Goal: Information Seeking & Learning: Check status

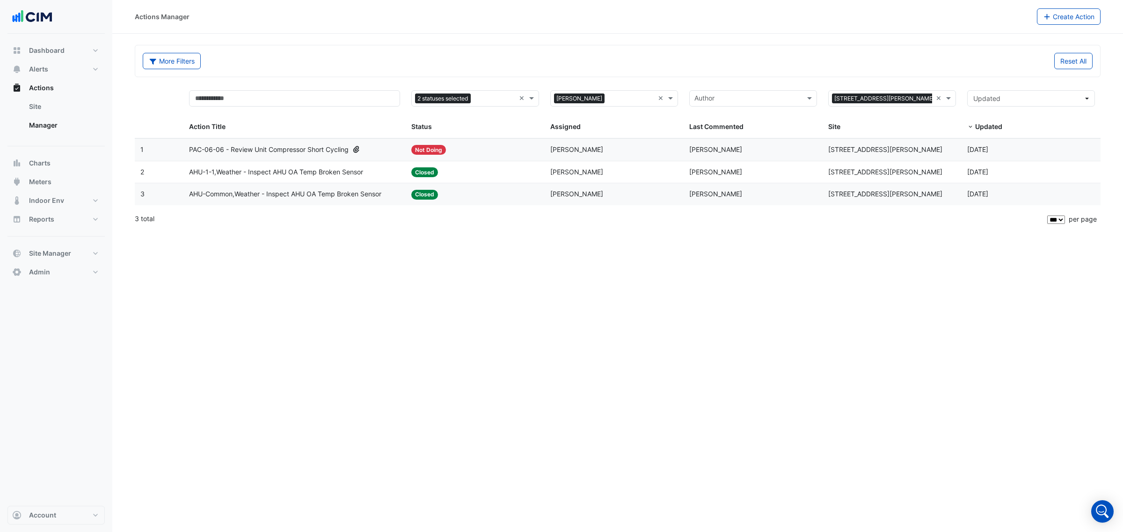
select select "***"
click at [174, 57] on button "More Filters" at bounding box center [172, 61] width 58 height 16
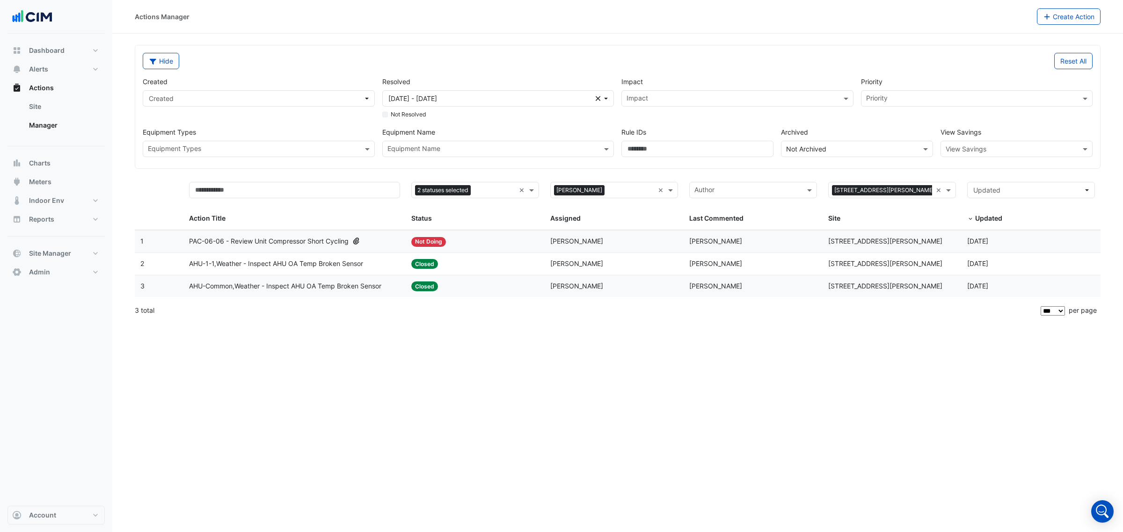
click at [291, 148] on input "text" at bounding box center [253, 150] width 211 height 10
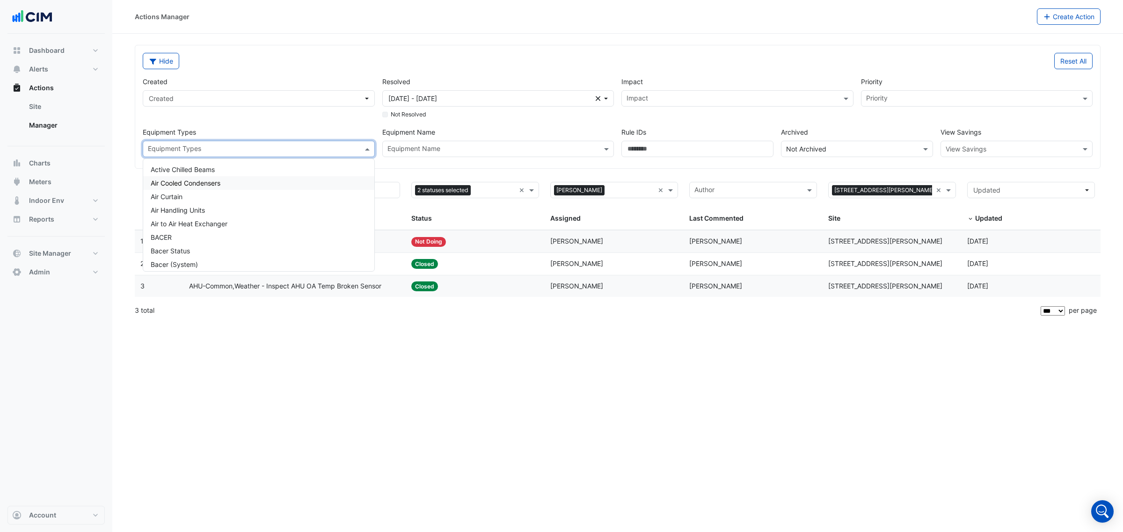
click at [281, 182] on div "Air Cooled Condensers" at bounding box center [258, 183] width 231 height 14
click at [270, 221] on div "Supply Air Fan" at bounding box center [258, 225] width 231 height 14
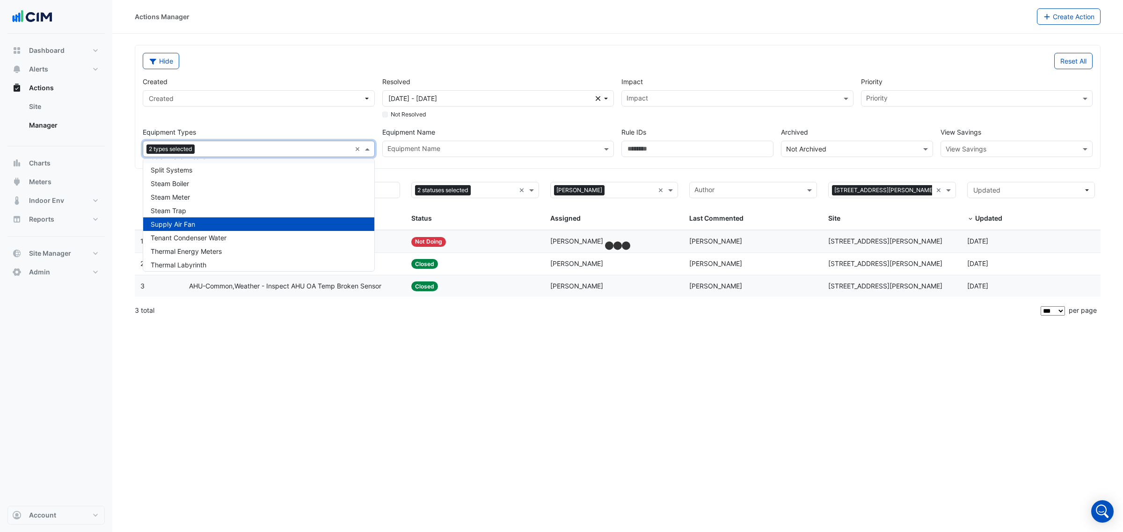
click at [352, 148] on div "2 types selected ×" at bounding box center [259, 149] width 232 height 16
click at [351, 147] on div "2 types selected ×" at bounding box center [259, 149] width 232 height 16
click at [241, 211] on div "Steam Trap" at bounding box center [258, 211] width 231 height 14
click at [243, 197] on div "Steam Meter" at bounding box center [258, 197] width 231 height 14
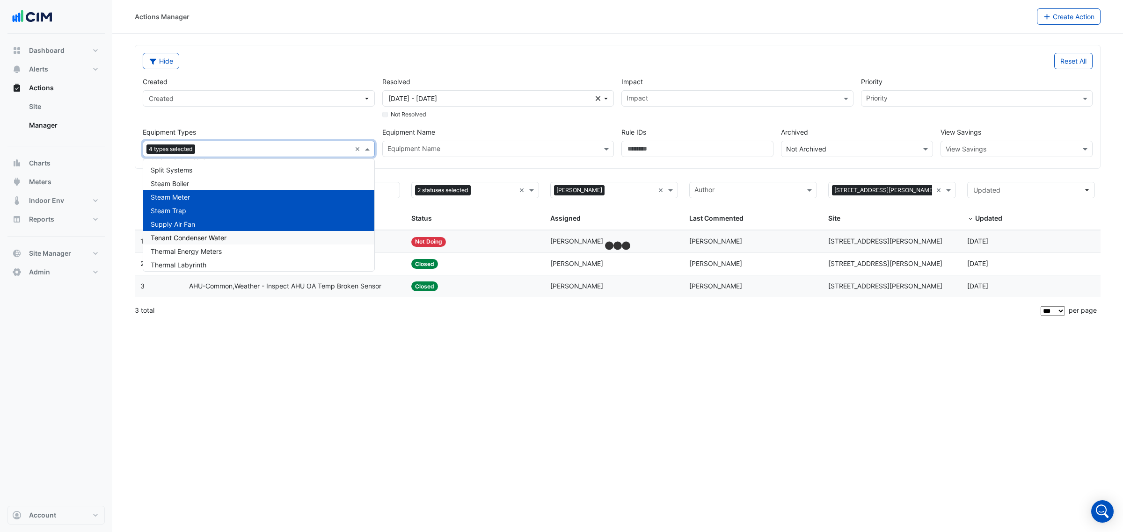
click at [239, 236] on div "Tenant Condenser Water" at bounding box center [258, 238] width 231 height 14
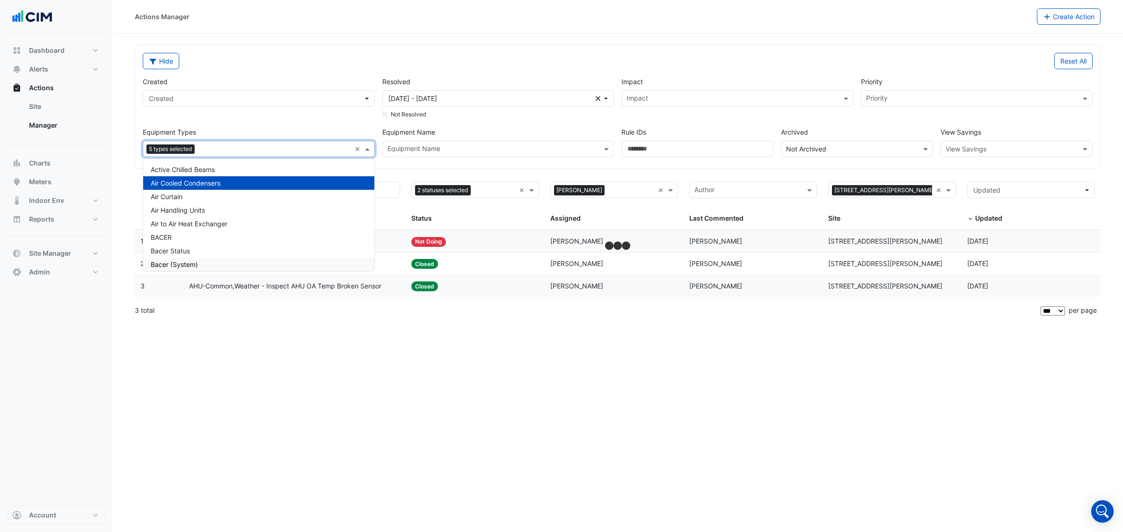
click at [330, 358] on div "Actions Manager Create Action Hide Reset All Created Created Resolved 18 Aug 25…" at bounding box center [617, 266] width 1011 height 532
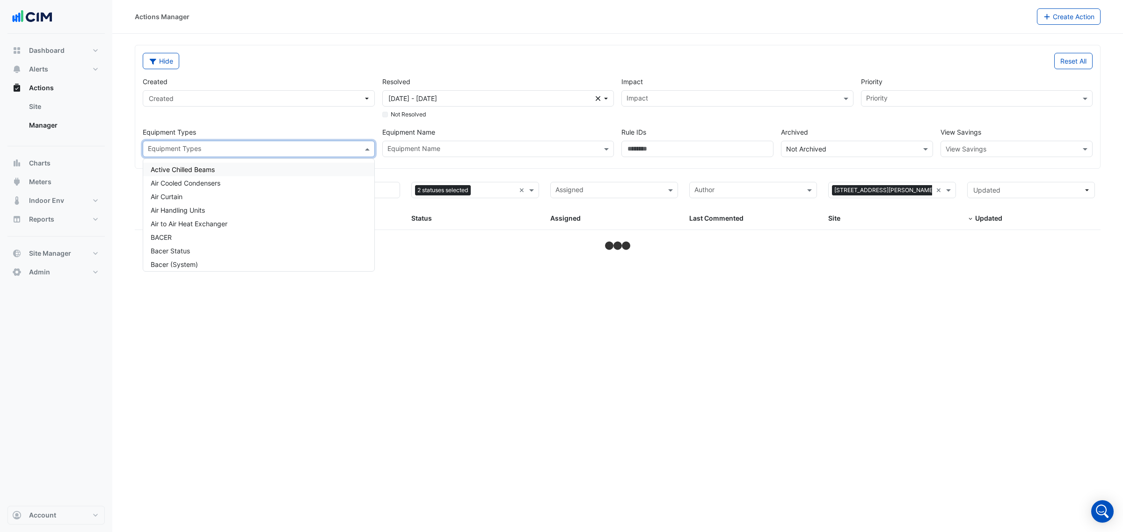
click at [279, 149] on input "text" at bounding box center [253, 150] width 211 height 10
click at [214, 202] on div "Air Curtain" at bounding box center [258, 197] width 231 height 14
click at [212, 207] on div "Air Handling Units" at bounding box center [258, 211] width 231 height 14
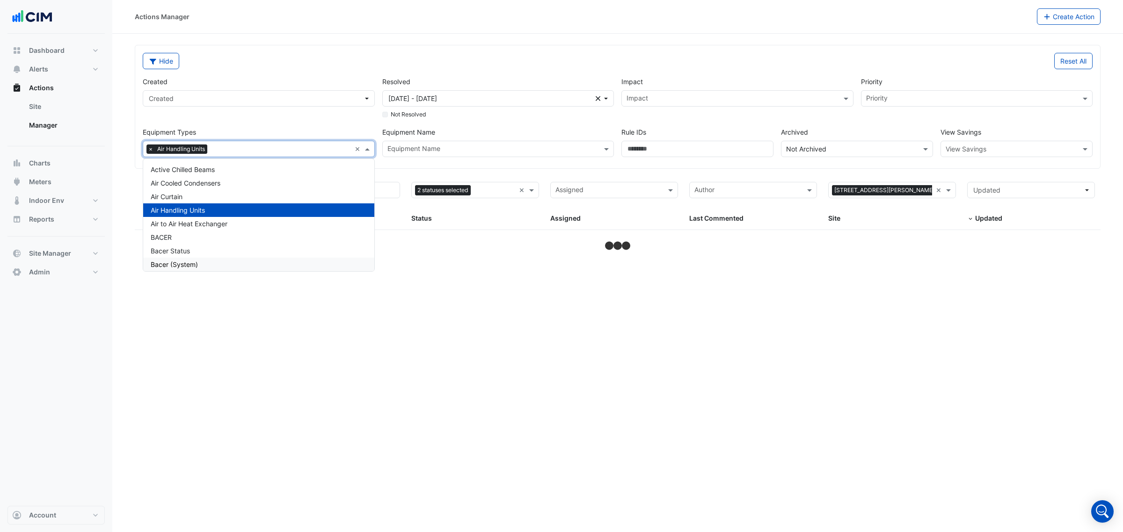
click at [509, 364] on div "Actions Manager Create Action Hide Reset All Created Created Resolved 18 Aug 25…" at bounding box center [617, 266] width 1011 height 532
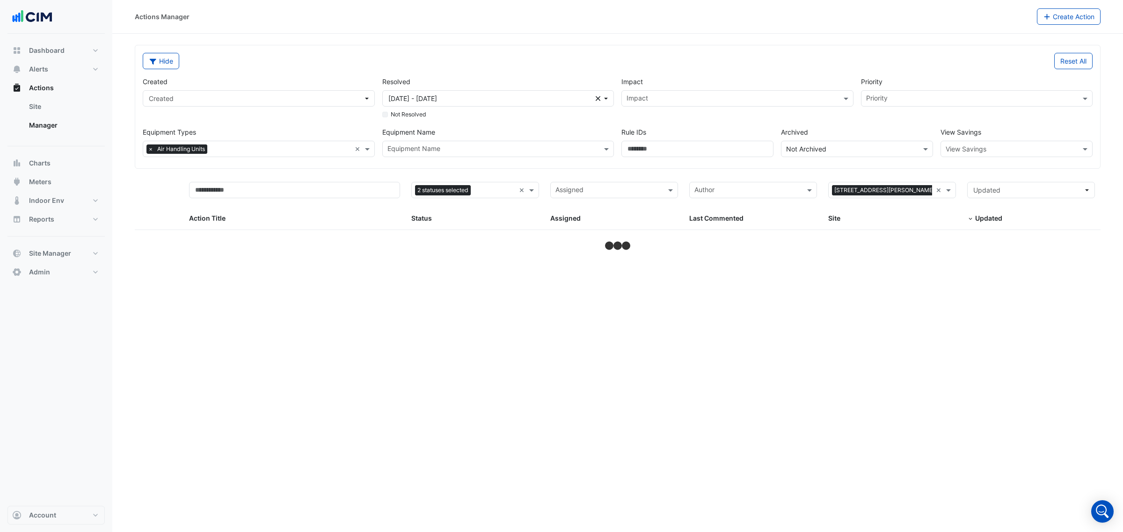
select select "***"
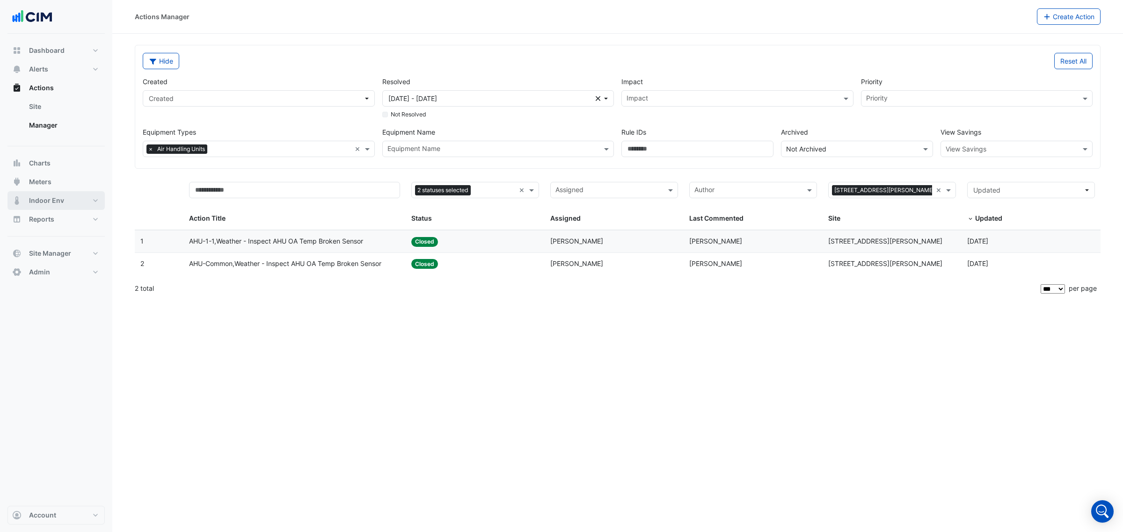
click at [54, 197] on span "Indoor Env" at bounding box center [46, 200] width 35 height 9
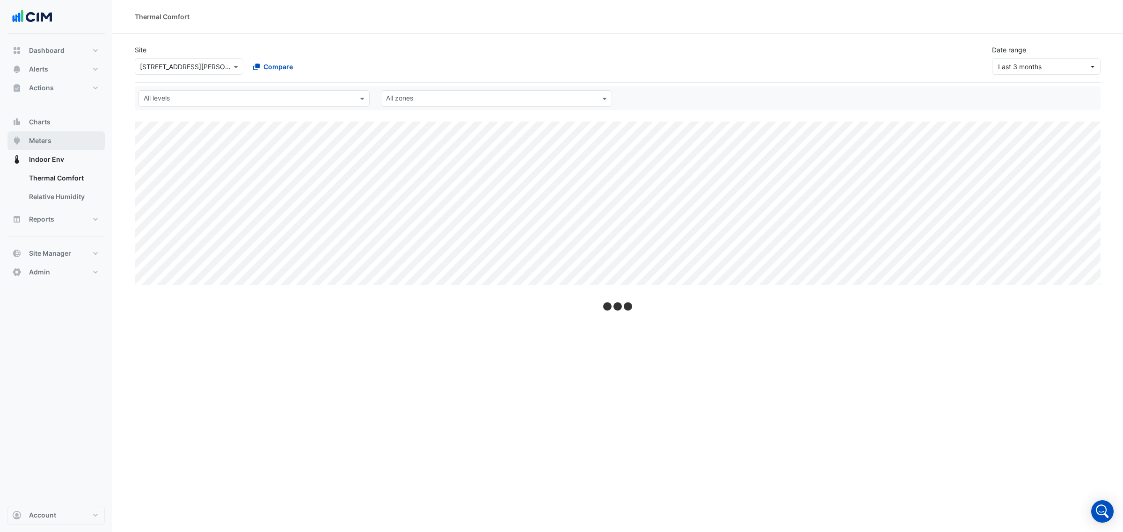
click at [67, 141] on button "Meters" at bounding box center [55, 140] width 97 height 19
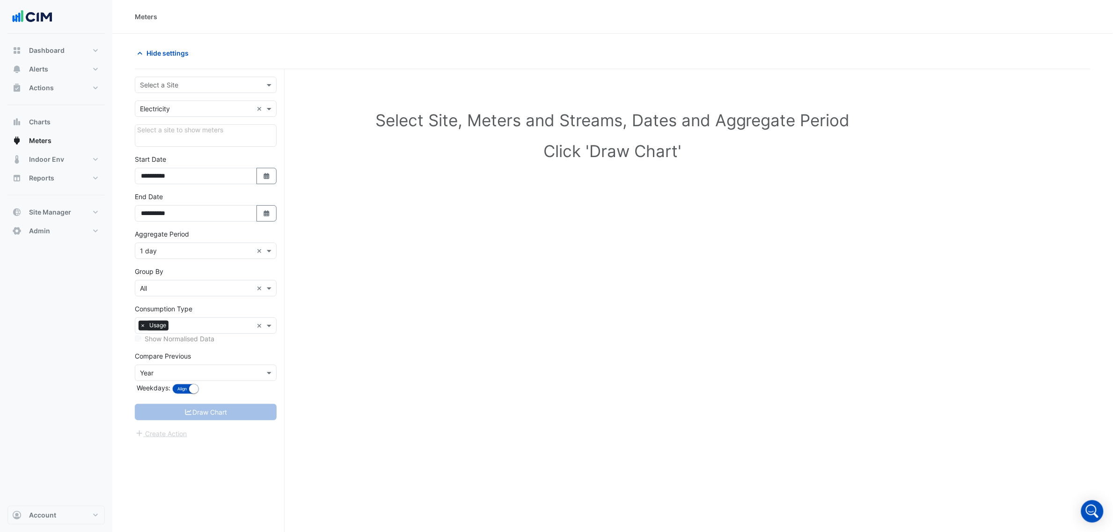
click at [231, 87] on input "text" at bounding box center [196, 85] width 113 height 10
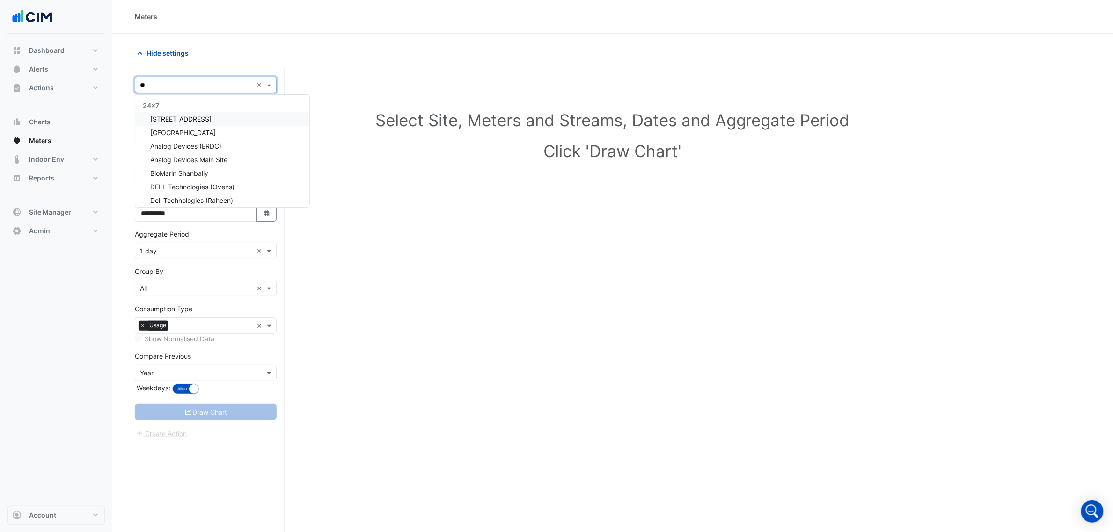
type input "***"
click at [235, 115] on div "275 George Street Sydney" at bounding box center [205, 119] width 141 height 14
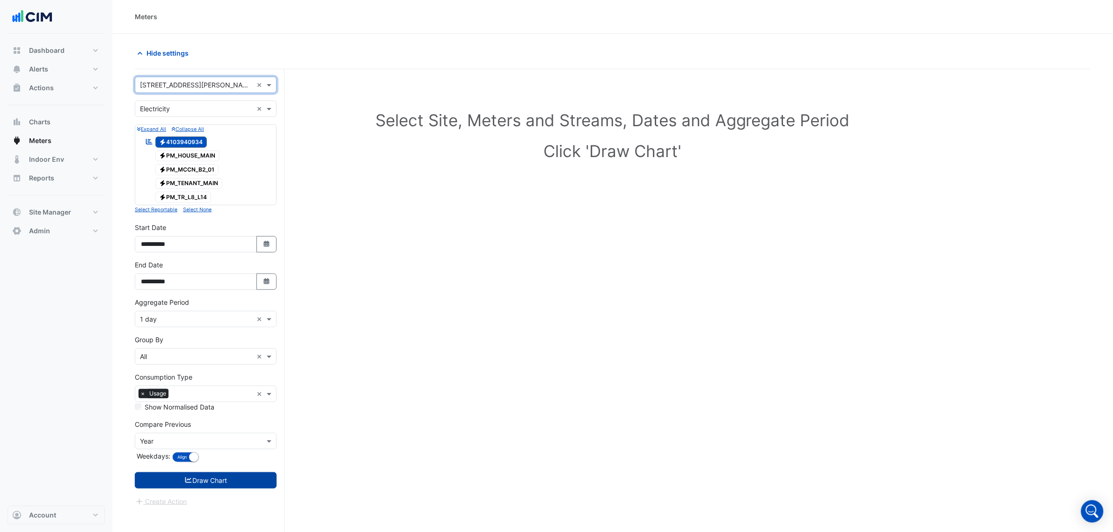
click at [227, 480] on button "Draw Chart" at bounding box center [206, 481] width 142 height 16
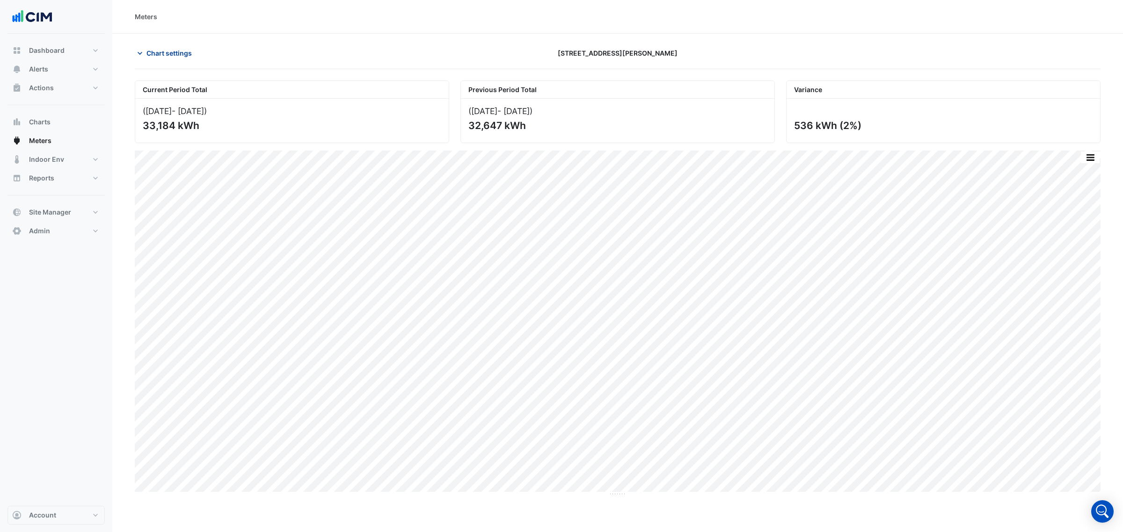
click at [154, 54] on span "Chart settings" at bounding box center [168, 53] width 45 height 10
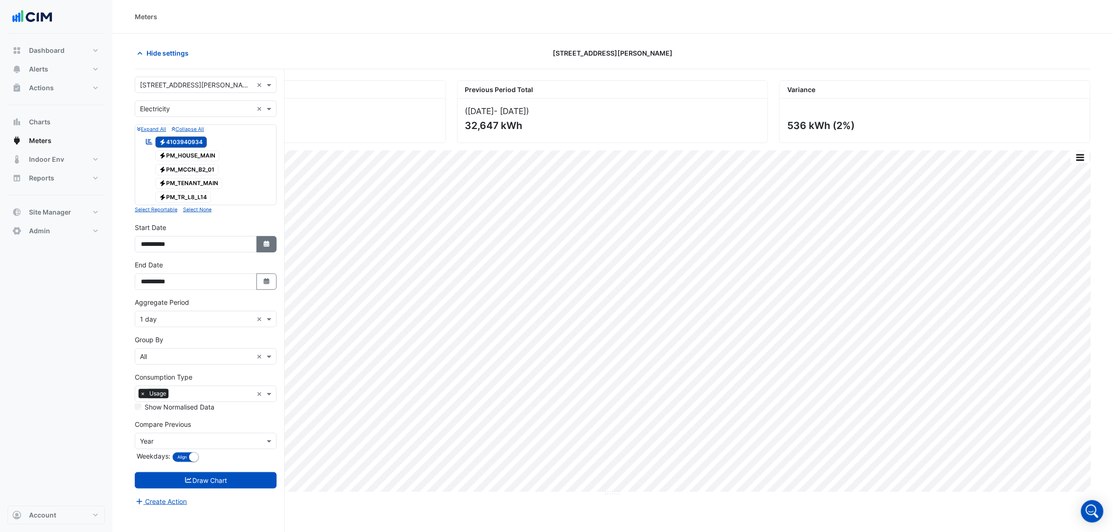
click at [264, 248] on icon "Select Date" at bounding box center [266, 244] width 8 height 7
select select "*"
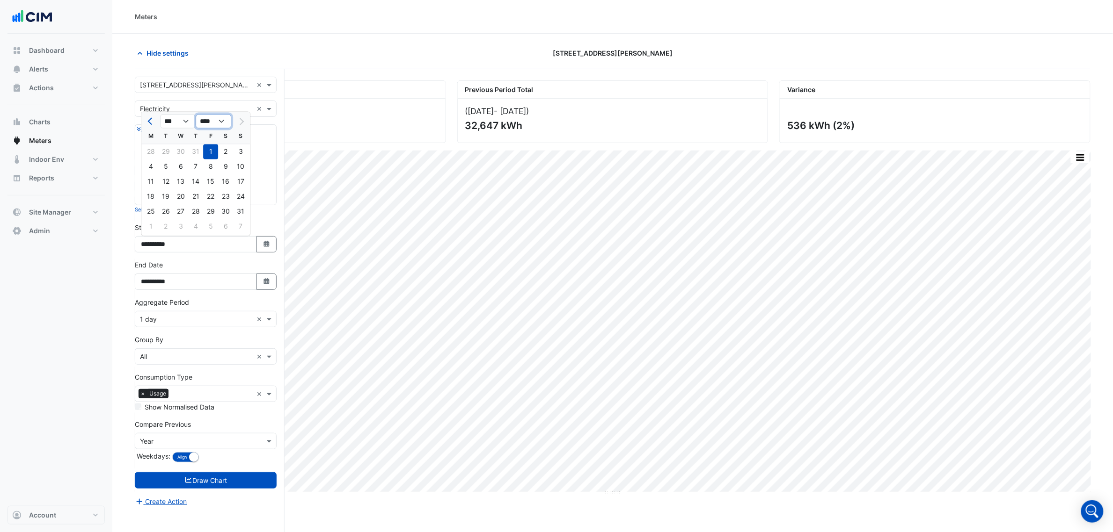
click at [214, 120] on select "**** **** **** **** **** **** **** **** **** **** ****" at bounding box center [214, 122] width 36 height 14
select select "****"
click at [196, 115] on select "**** **** **** **** **** **** **** **** **** **** ****" at bounding box center [214, 122] width 36 height 14
click at [227, 482] on button "Draw Chart" at bounding box center [206, 481] width 142 height 16
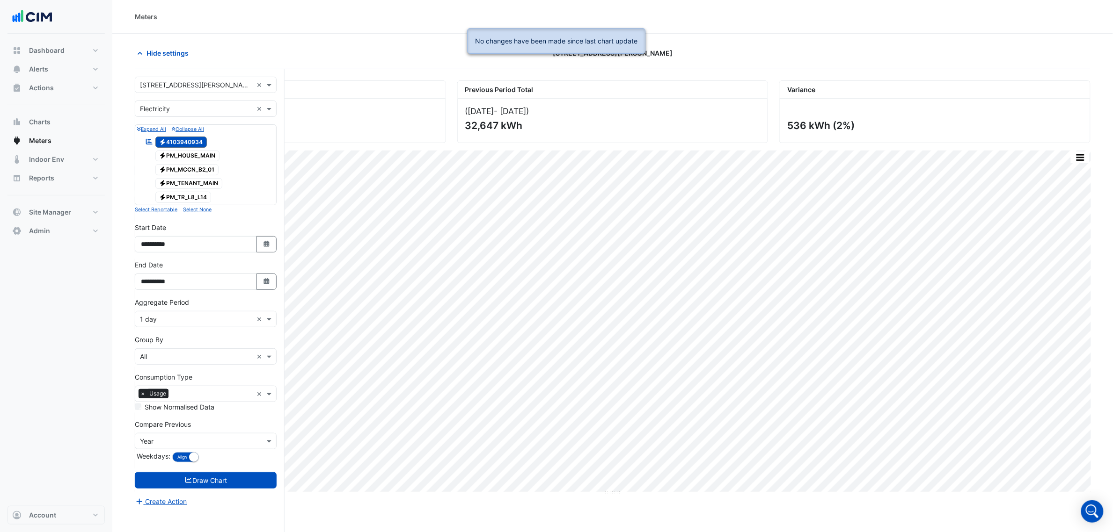
click at [181, 453] on div "Compare Previous × Year Weekdays: Align Don't align" at bounding box center [206, 442] width 142 height 45
click at [267, 444] on span at bounding box center [270, 442] width 12 height 10
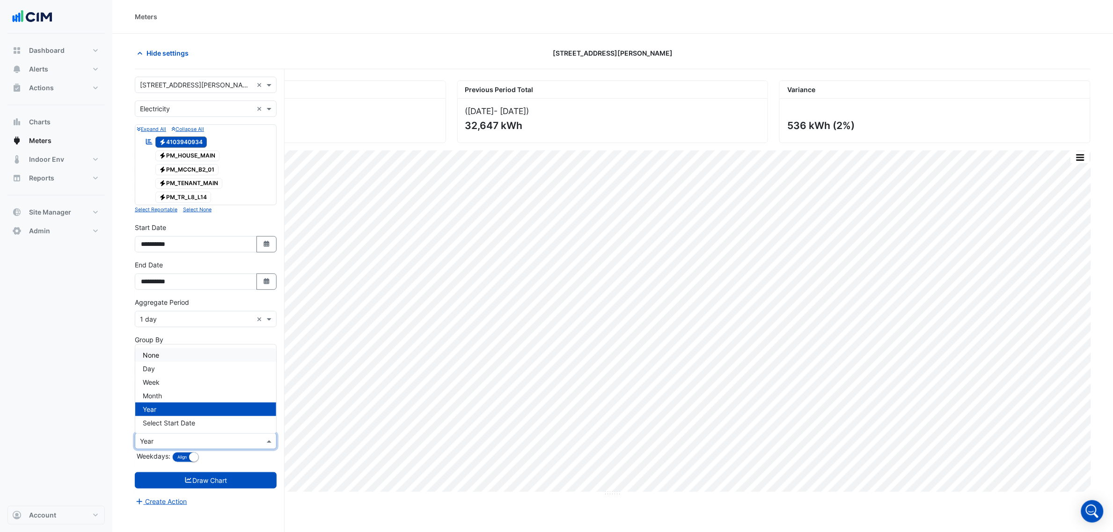
click at [201, 356] on div "None" at bounding box center [205, 356] width 141 height 14
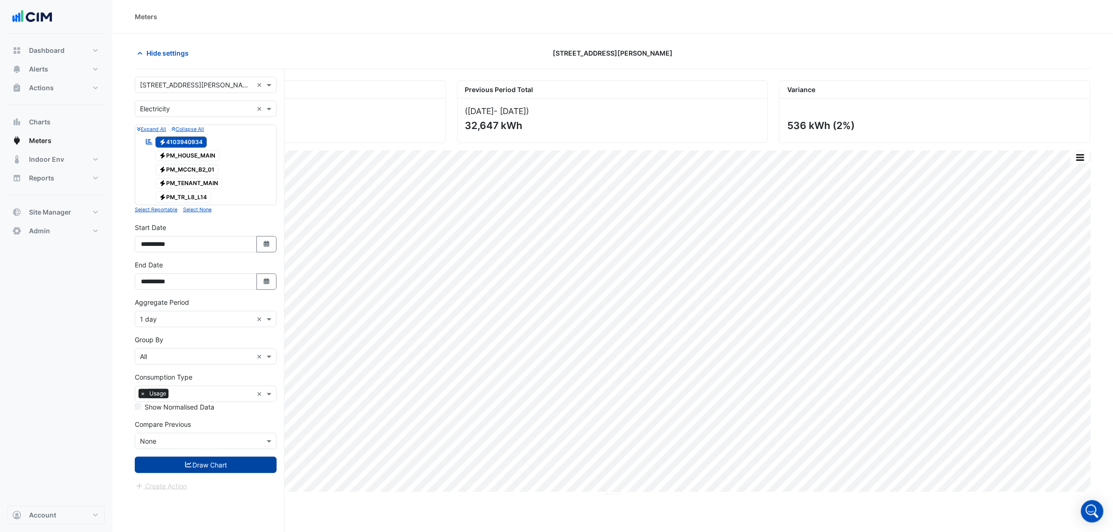
click at [193, 469] on button "Draw Chart" at bounding box center [206, 465] width 142 height 16
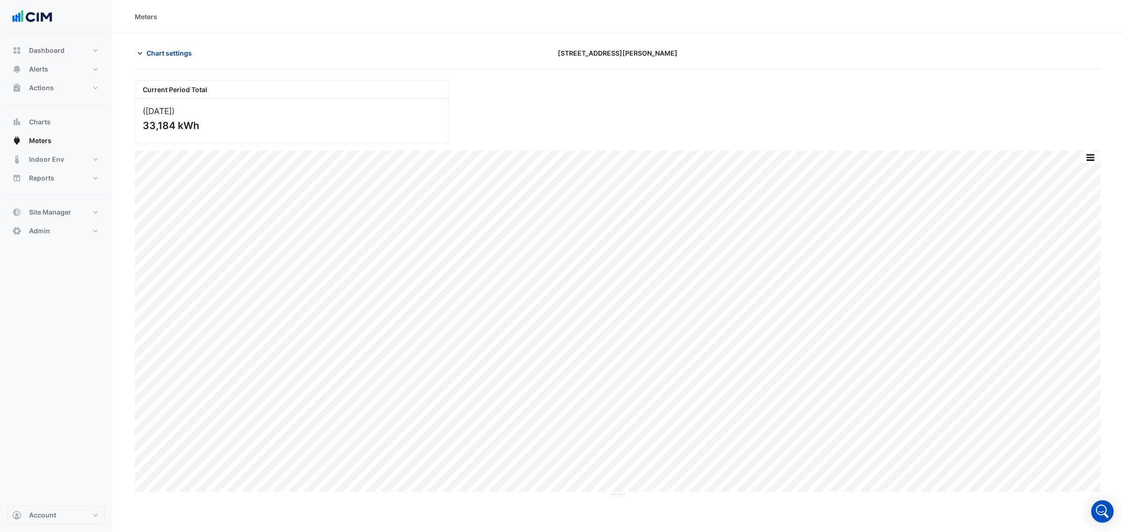
click at [146, 50] on span "Chart settings" at bounding box center [168, 53] width 45 height 10
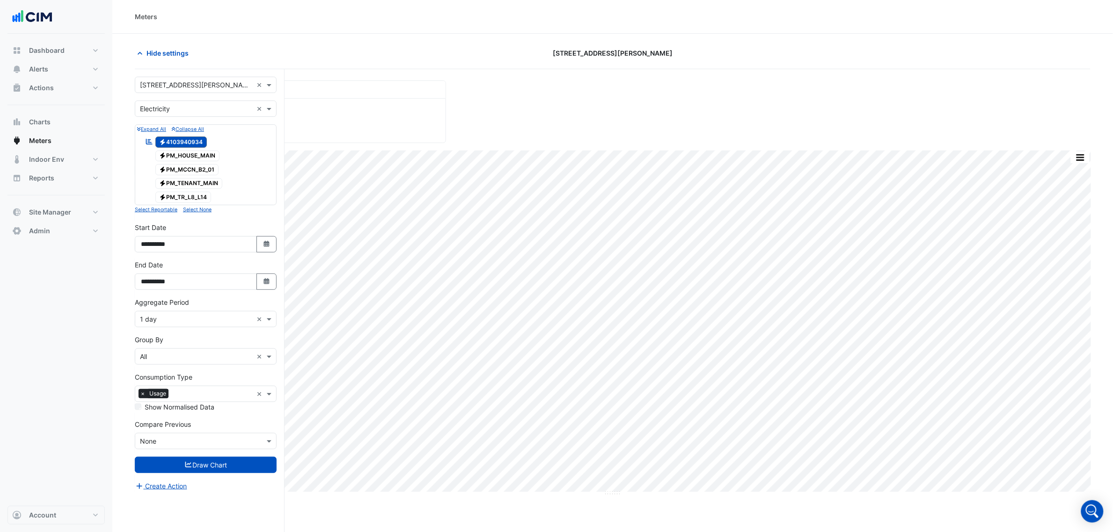
click at [211, 330] on form "× 275 George Street Sydney × × Electricity × Expand All Collapse All Reportable…" at bounding box center [206, 284] width 142 height 415
click at [211, 320] on input "text" at bounding box center [196, 320] width 113 height 10
click at [515, 135] on div "Current Period Total (Aug 25 ) 33,184 kWh" at bounding box center [612, 108] width 967 height 70
click at [155, 246] on input "**********" at bounding box center [196, 244] width 122 height 16
type input "**********"
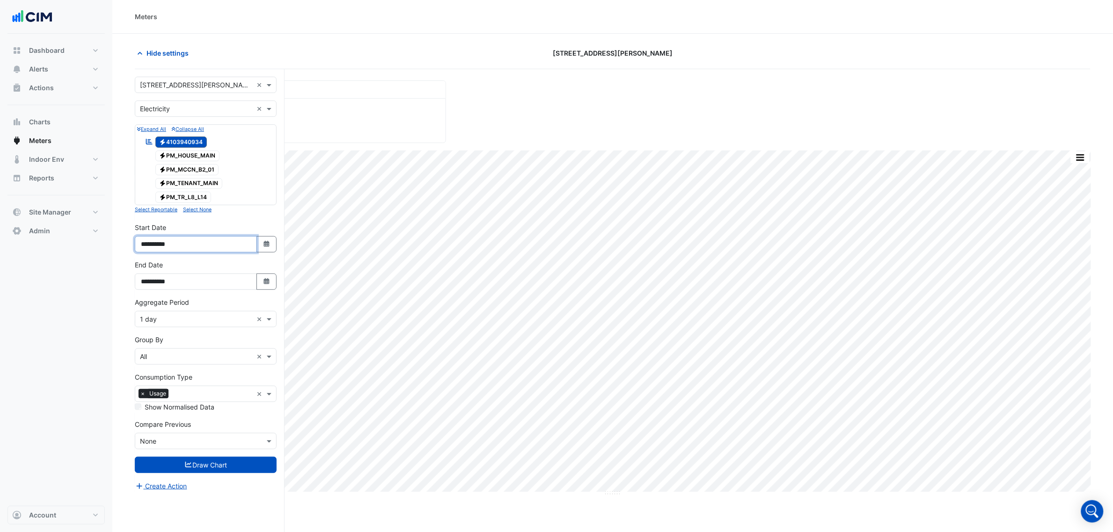
click at [135, 457] on button "Draw Chart" at bounding box center [206, 465] width 142 height 16
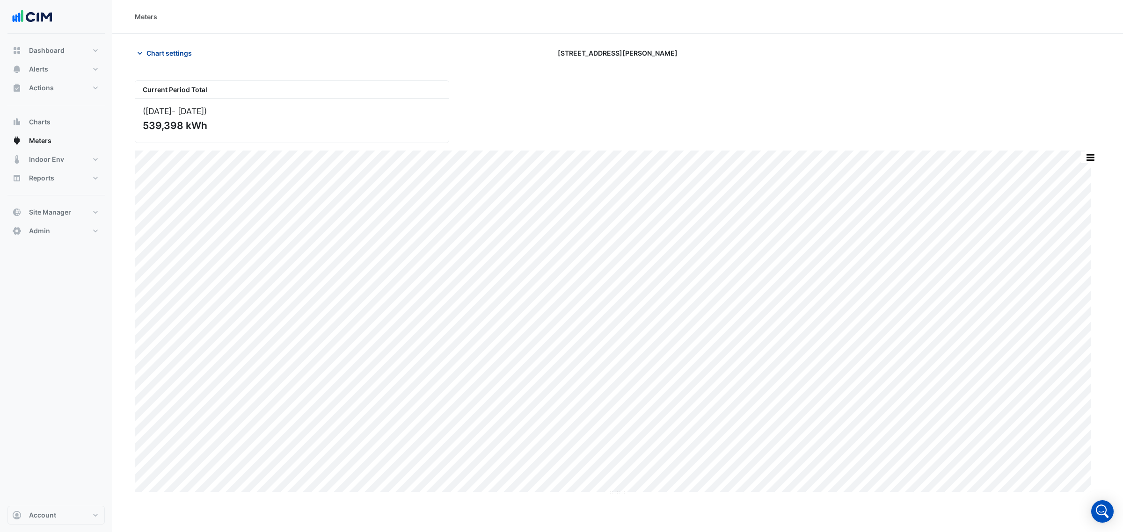
click at [178, 59] on button "Chart settings" at bounding box center [166, 53] width 63 height 16
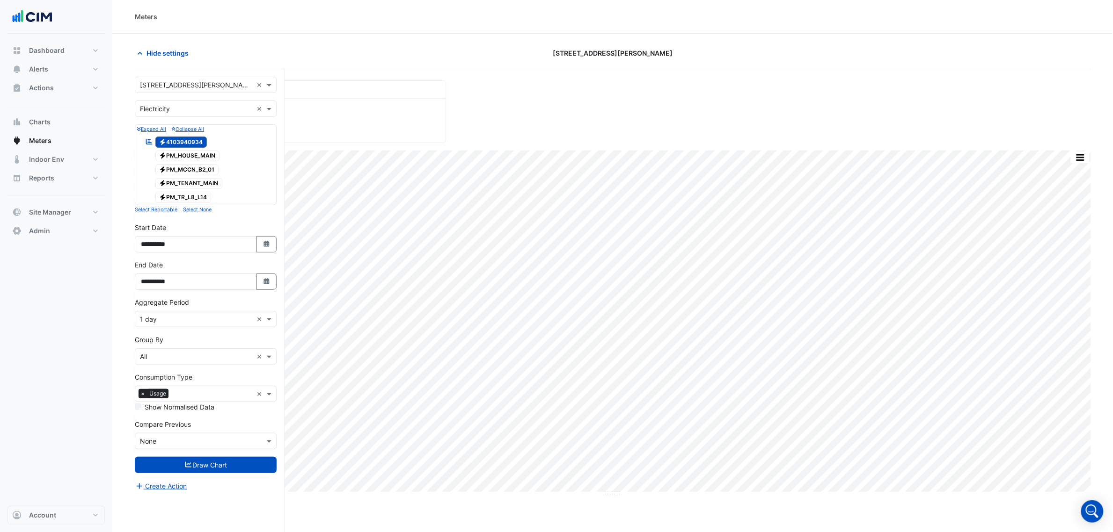
click at [192, 93] on div "× 275 George Street Sydney ×" at bounding box center [206, 85] width 142 height 16
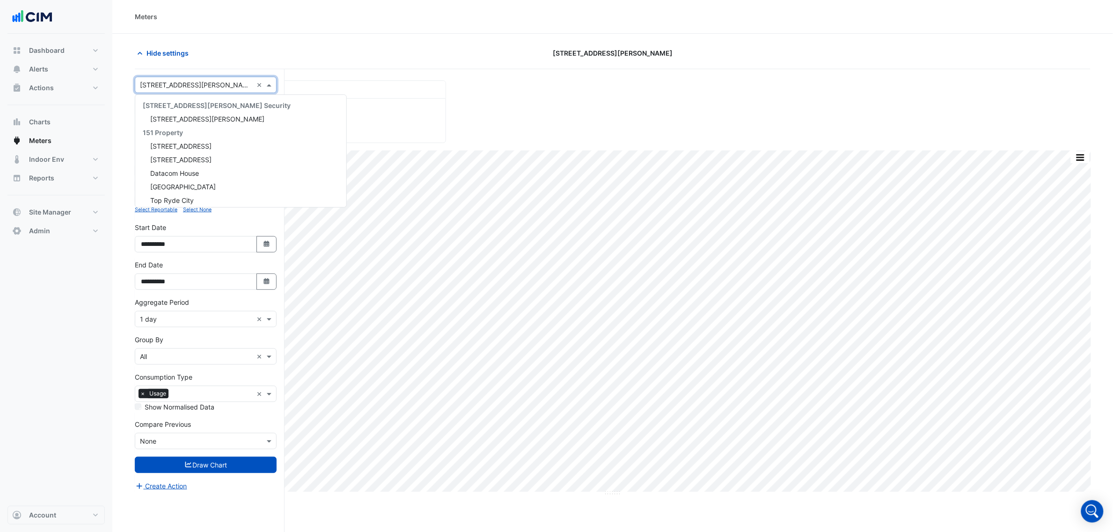
scroll to position [1751, 0]
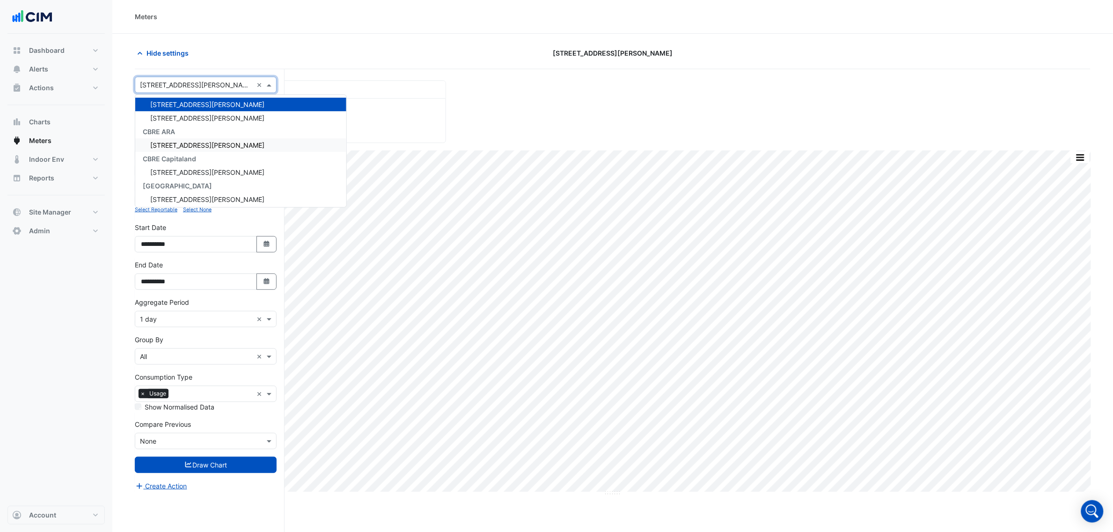
click at [192, 144] on div "40 Miller St" at bounding box center [240, 145] width 211 height 14
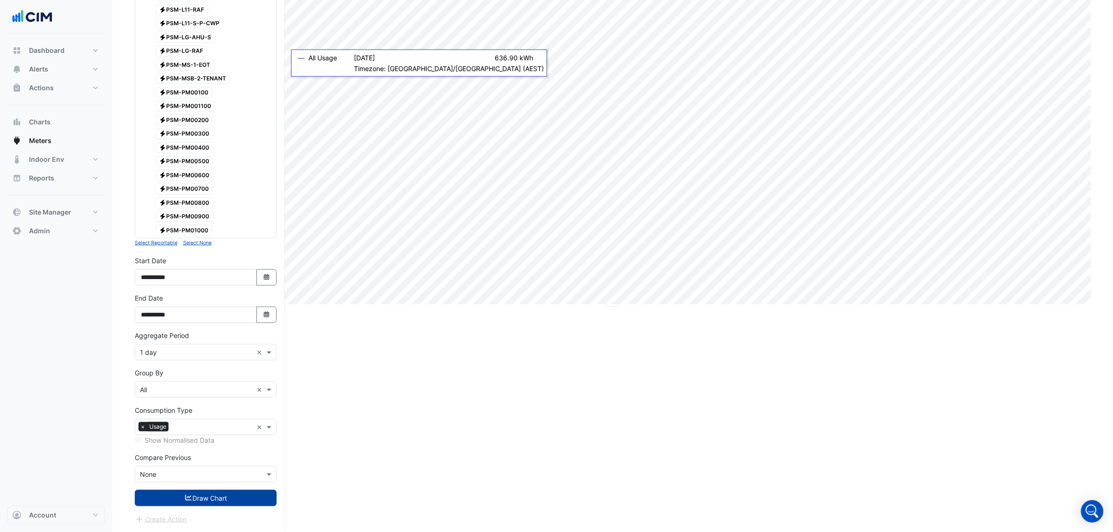
click at [214, 495] on button "Draw Chart" at bounding box center [206, 498] width 142 height 16
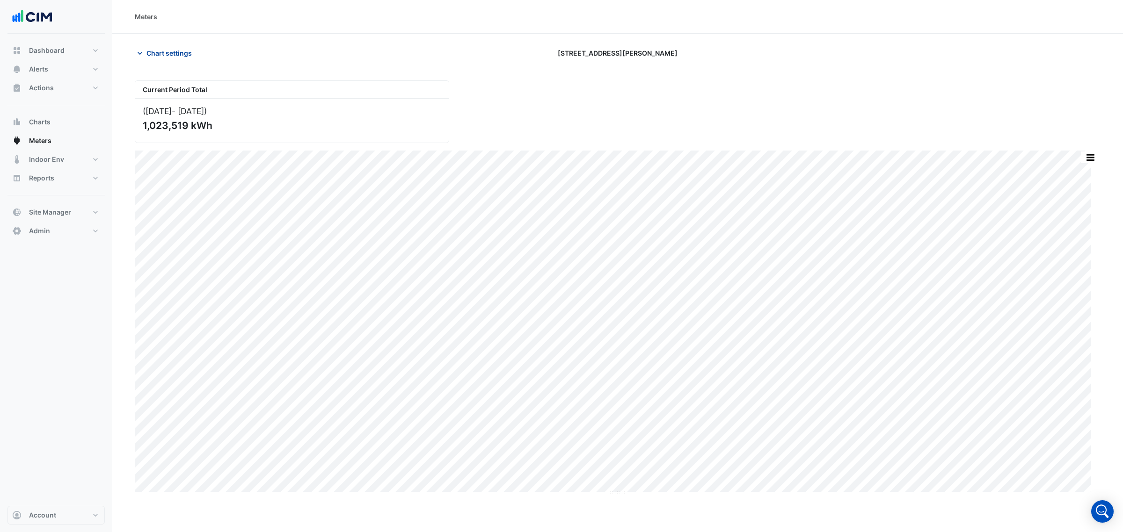
click at [186, 56] on span "Chart settings" at bounding box center [168, 53] width 45 height 10
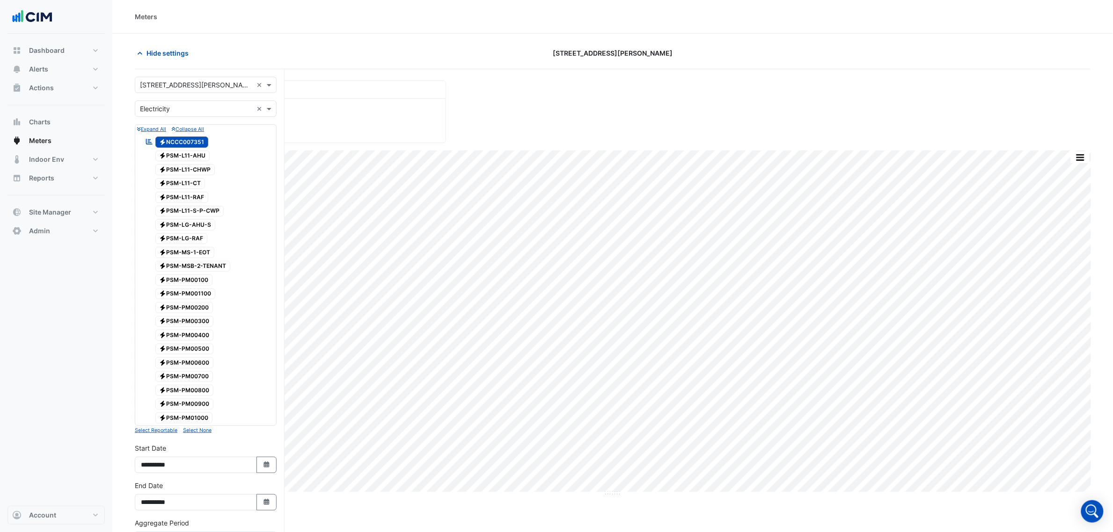
click at [221, 83] on input "text" at bounding box center [196, 85] width 113 height 10
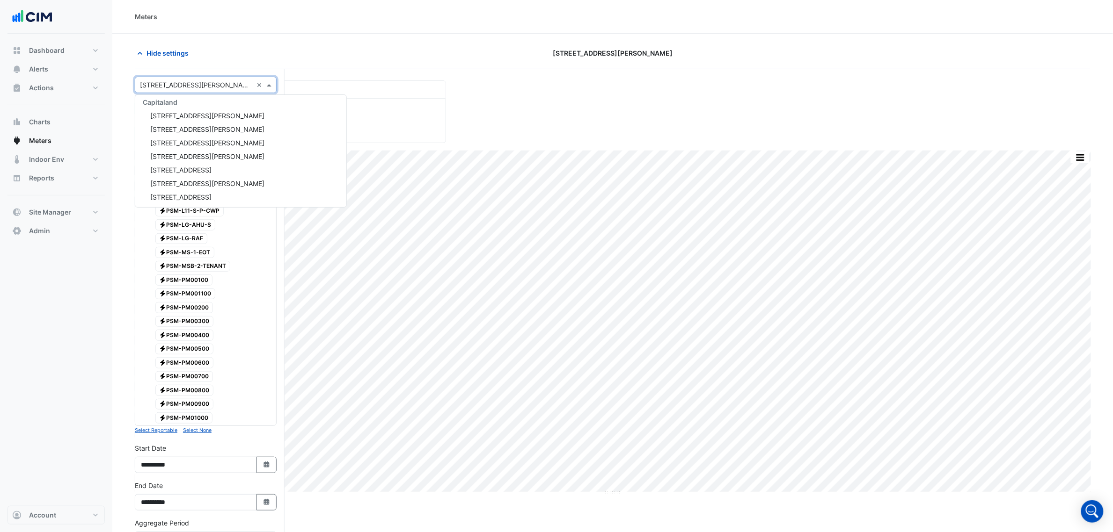
scroll to position [4483, 0]
click at [204, 167] on div "197 - 201 Coward Street" at bounding box center [240, 169] width 211 height 14
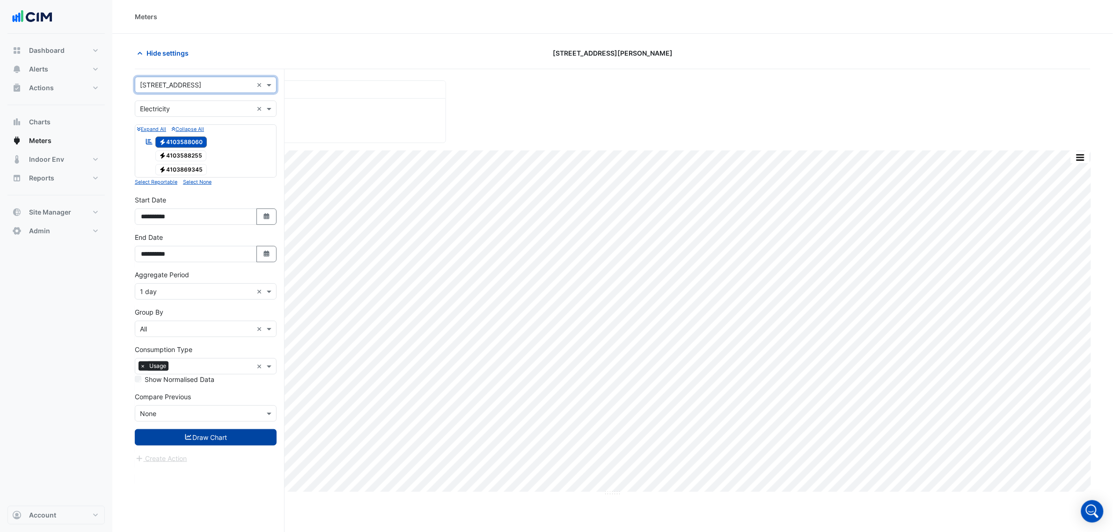
click at [246, 445] on button "Draw Chart" at bounding box center [206, 438] width 142 height 16
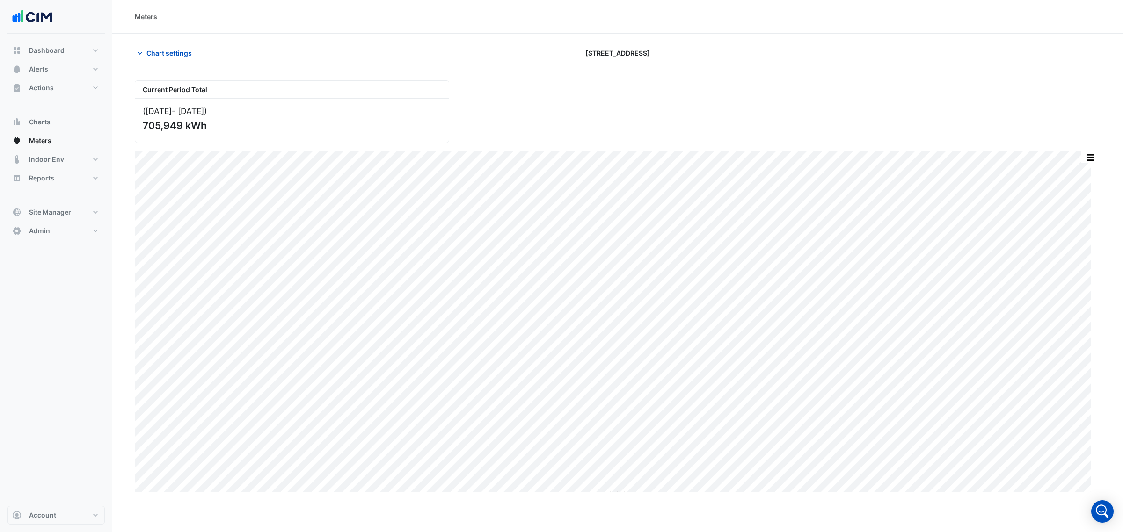
click at [790, 125] on div "Current Period Total (Aug 24 - Aug 25 ) 705,949 kWh" at bounding box center [617, 108] width 977 height 70
click at [26, 66] on button "Alerts" at bounding box center [55, 69] width 97 height 19
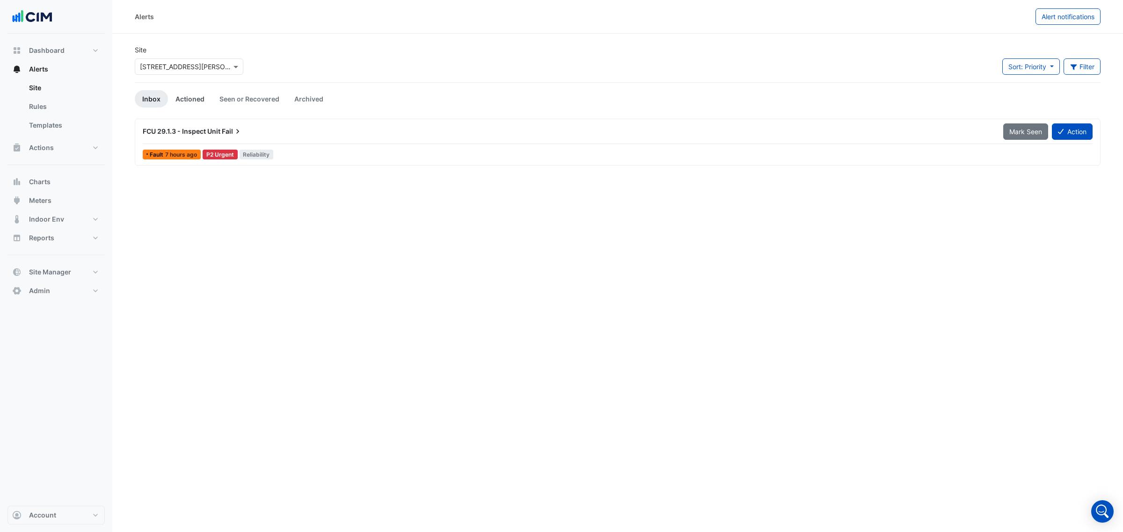
click at [204, 96] on link "Actioned" at bounding box center [190, 98] width 44 height 17
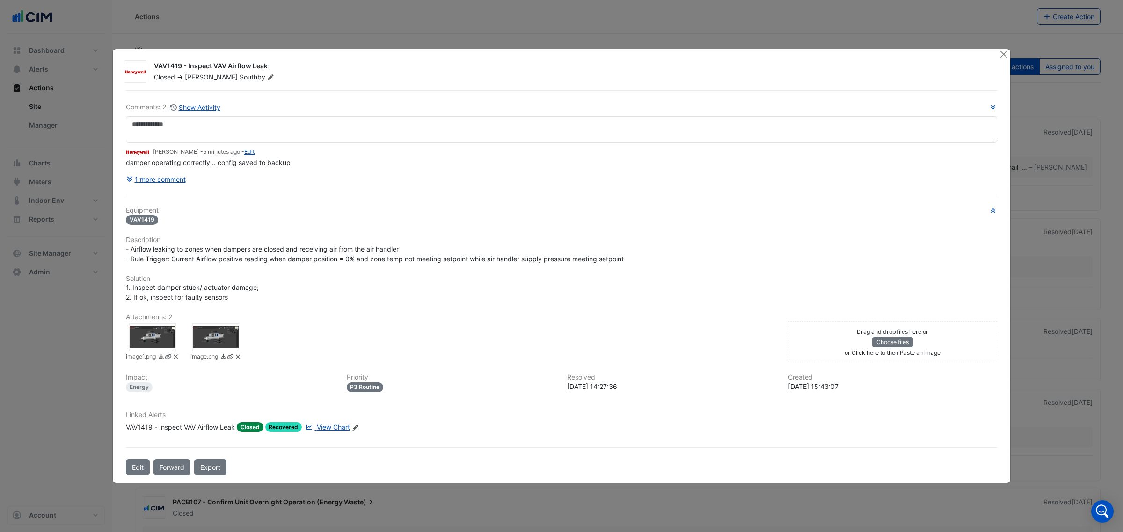
click at [141, 340] on div at bounding box center [152, 337] width 47 height 28
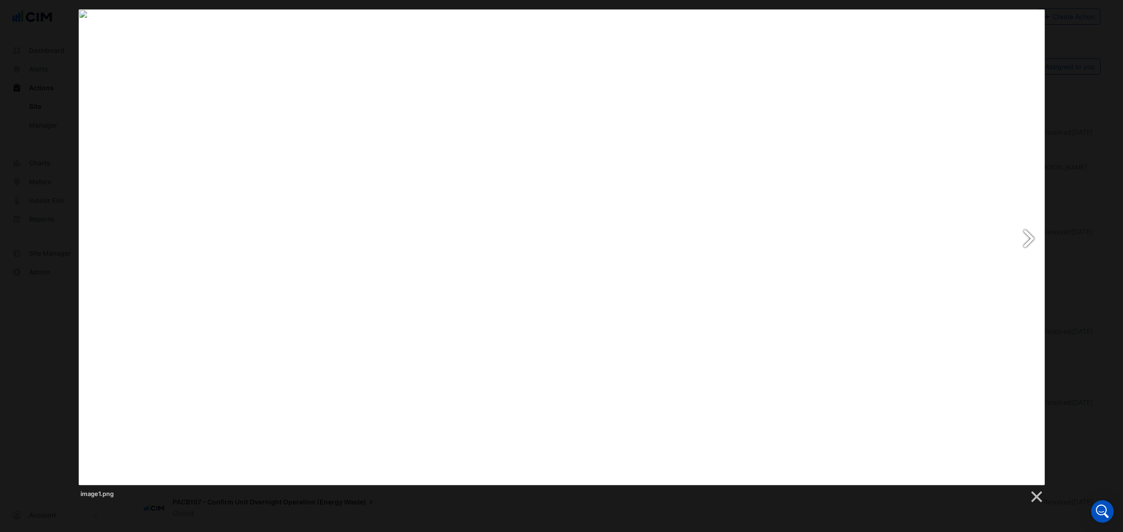
click at [1030, 231] on link at bounding box center [735, 247] width 619 height 476
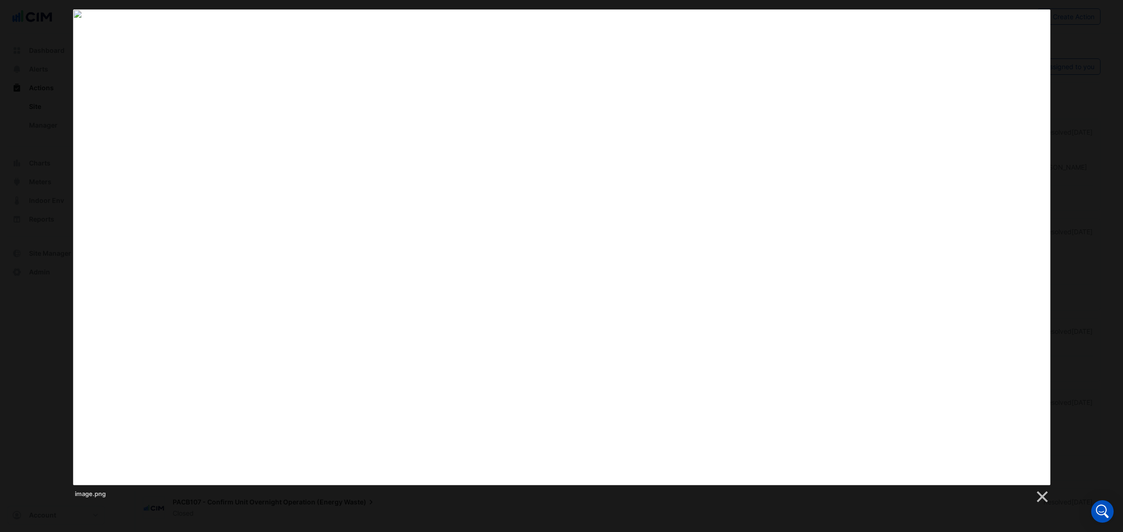
click at [1062, 38] on div "image.png" at bounding box center [561, 256] width 1123 height 495
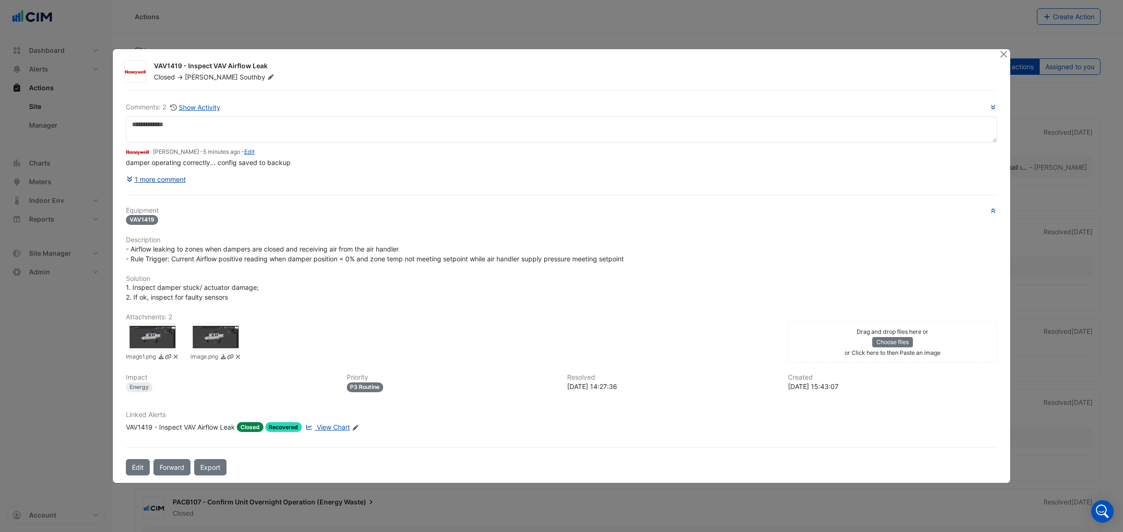
click at [150, 175] on button "1 more comment" at bounding box center [156, 179] width 60 height 16
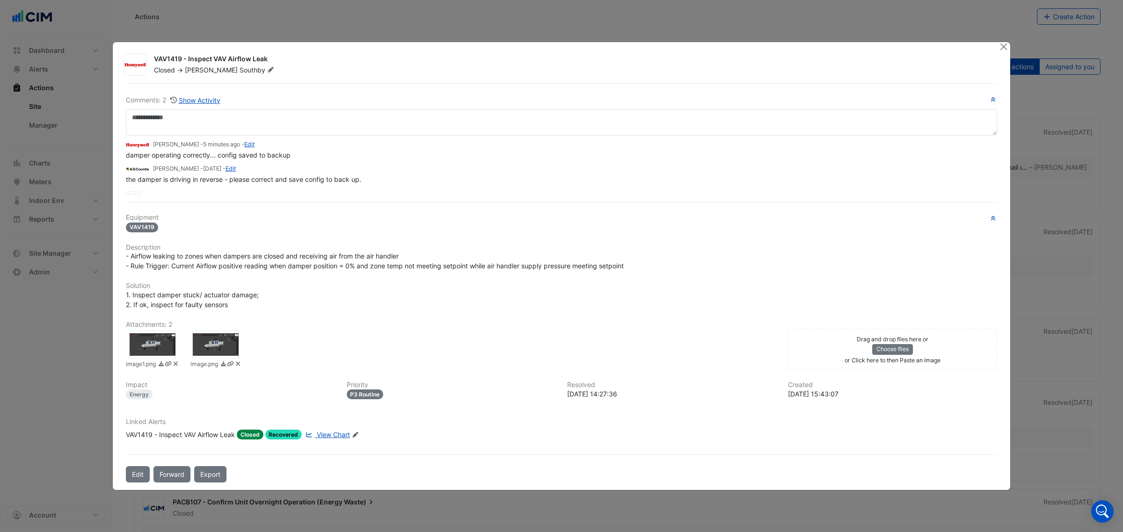
click at [154, 354] on div at bounding box center [152, 345] width 47 height 28
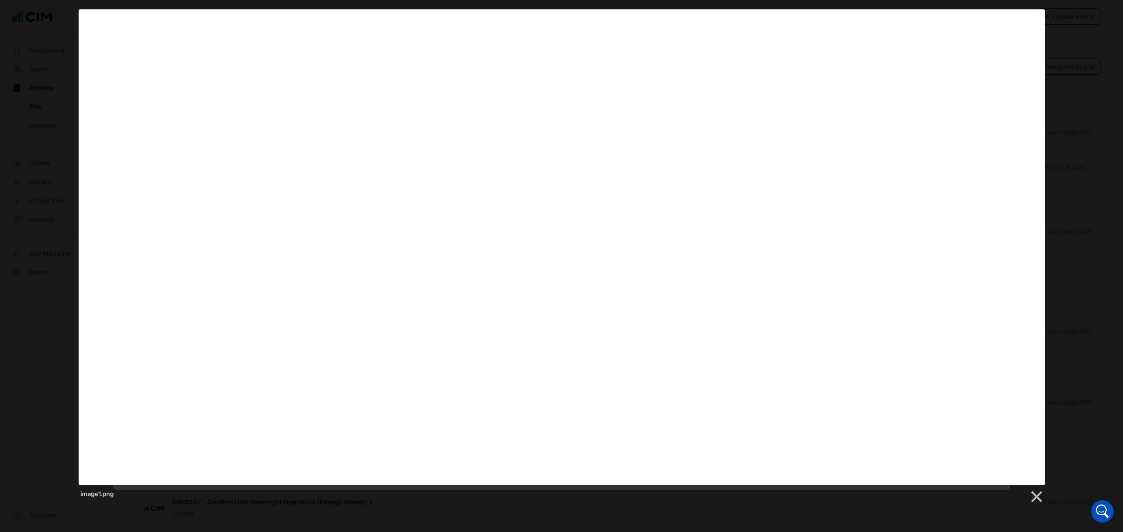
drag, startPoint x: 1063, startPoint y: 153, endPoint x: 1065, endPoint y: 144, distance: 9.2
click at [1063, 153] on div "image1.png" at bounding box center [561, 256] width 1123 height 495
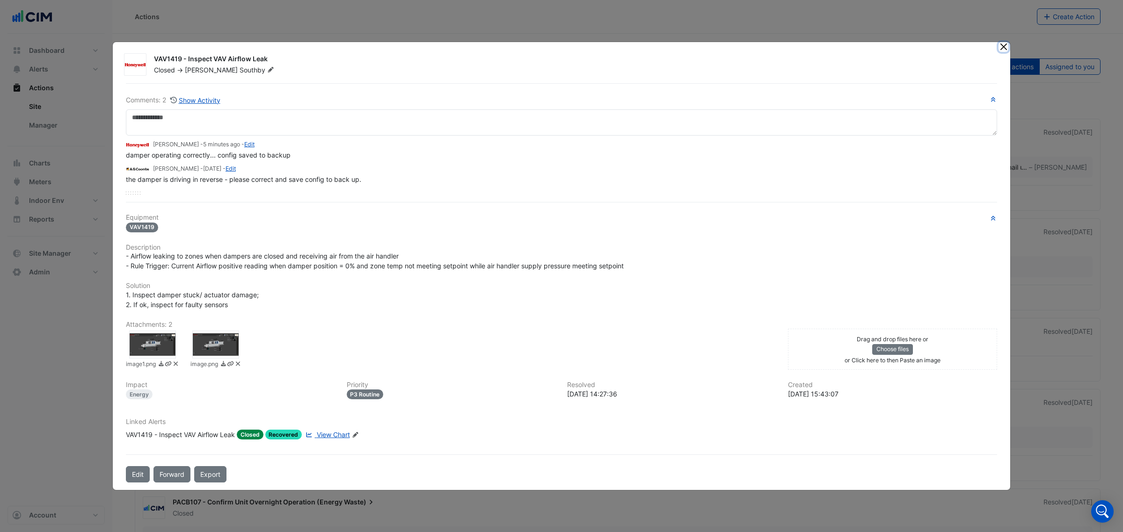
click at [1005, 49] on button "Close" at bounding box center [1004, 47] width 10 height 10
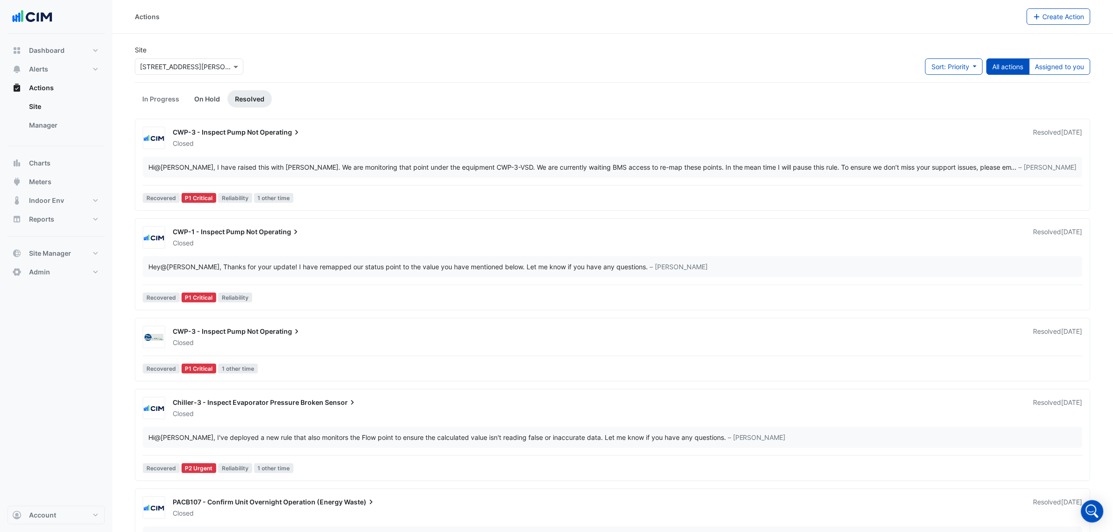
click at [201, 102] on link "On Hold" at bounding box center [207, 98] width 41 height 17
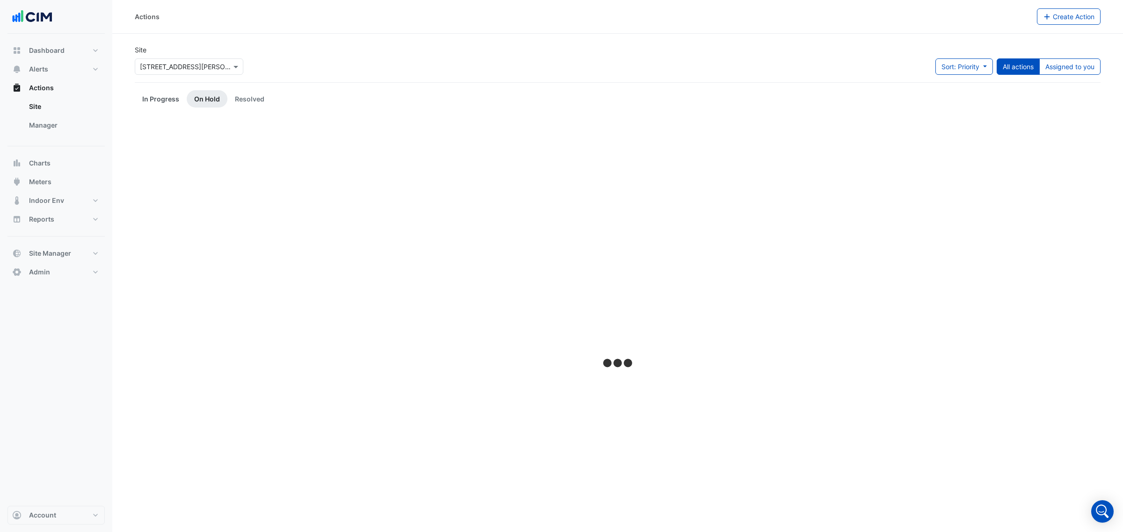
click at [172, 99] on link "In Progress" at bounding box center [161, 98] width 52 height 17
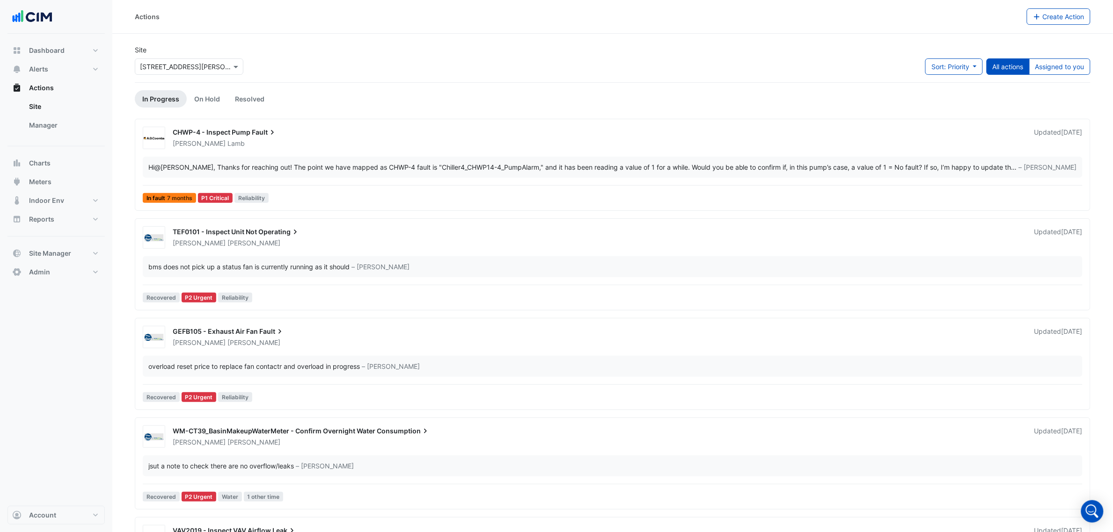
click at [438, 174] on div "Hi @[PERSON_NAME] , Thanks for reaching out! The point we have mapped as CHWP-4…" at bounding box center [613, 167] width 940 height 21
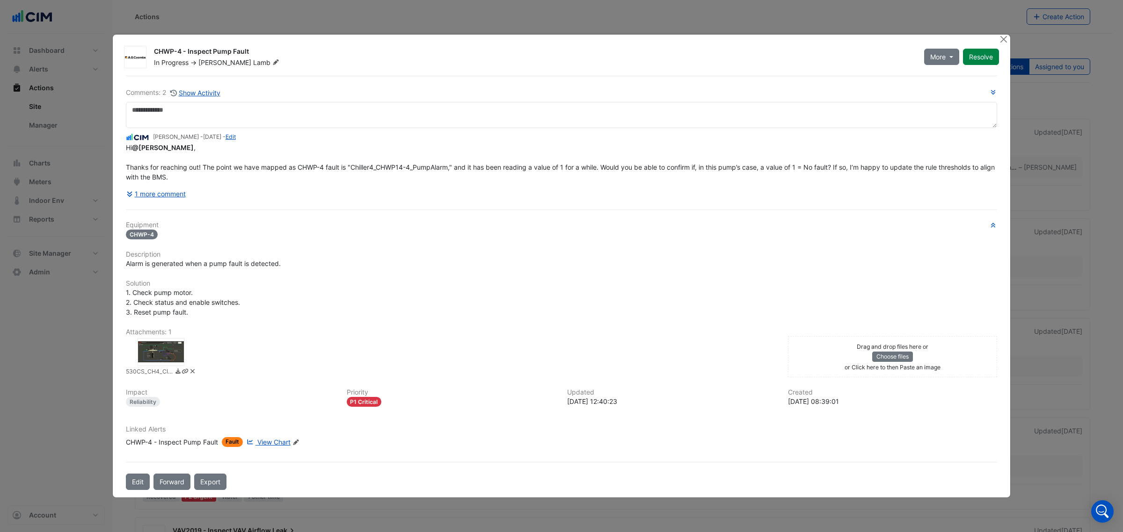
click at [68, 300] on ngb-modal-window "CHWP-4 - Inspect Pump Fault In Progress -> [PERSON_NAME] More On Hold Not Doing…" at bounding box center [561, 266] width 1123 height 532
click at [1005, 41] on button "Close" at bounding box center [1004, 40] width 10 height 10
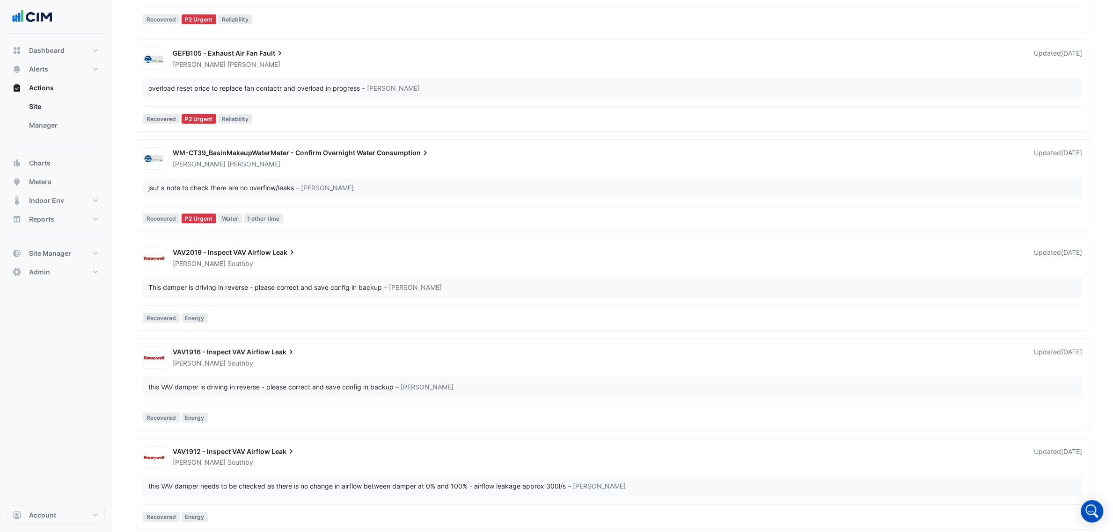
scroll to position [292, 0]
